Goal: Check status

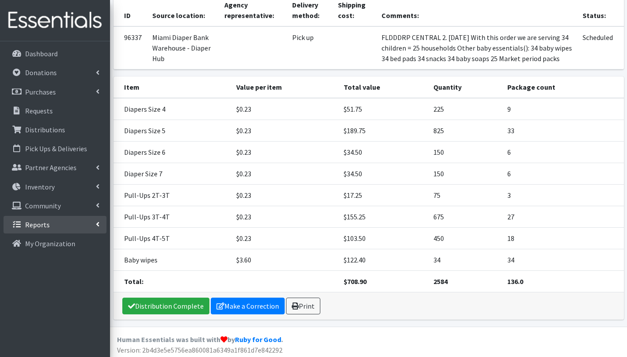
scroll to position [91, 0]
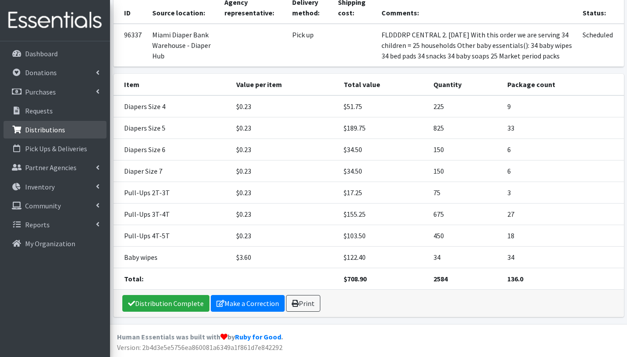
click at [47, 130] on p "Distributions" at bounding box center [45, 129] width 40 height 9
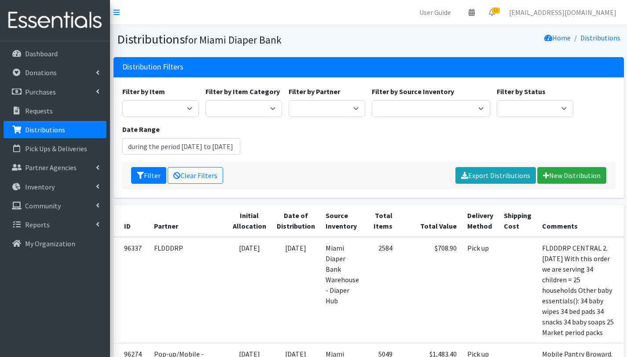
type input "July 10, 2025 - October 10, 2025"
click at [47, 107] on p "Requests" at bounding box center [39, 110] width 28 height 9
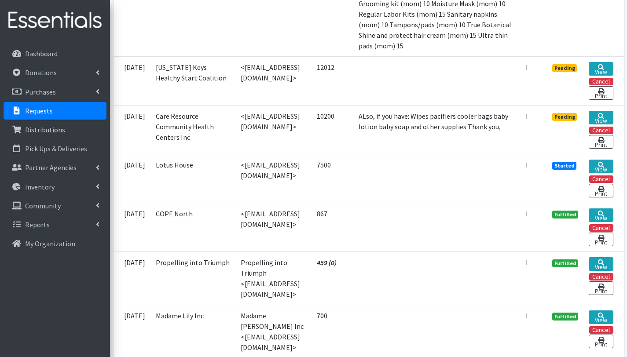
scroll to position [837, 0]
click at [251, 202] on td "<[EMAIL_ADDRESS][DOMAIN_NAME]>" at bounding box center [273, 178] width 76 height 49
click at [604, 173] on link "View" at bounding box center [601, 166] width 24 height 14
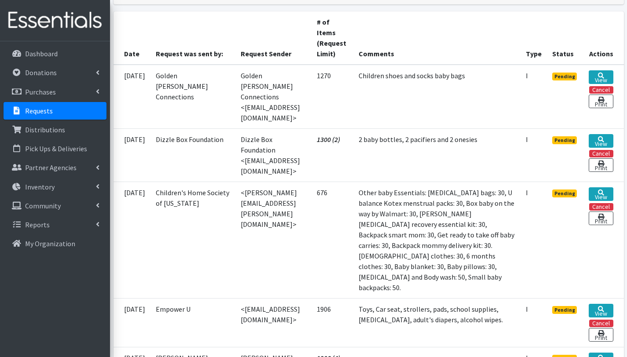
scroll to position [193, 0]
